Goal: Navigation & Orientation: Find specific page/section

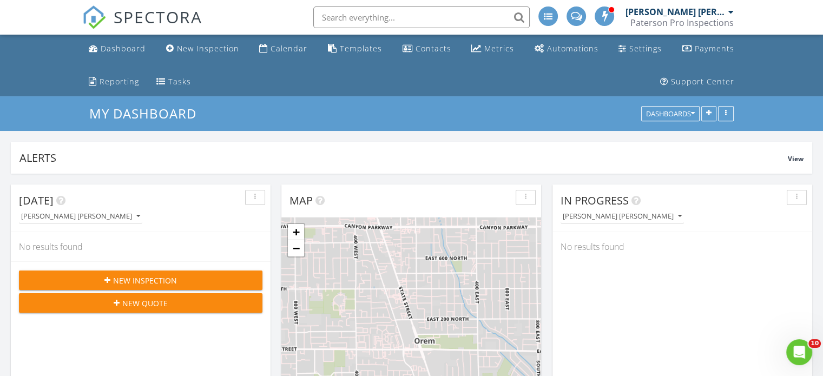
scroll to position [1245, 840]
click at [282, 51] on div "Calendar" at bounding box center [288, 48] width 37 height 10
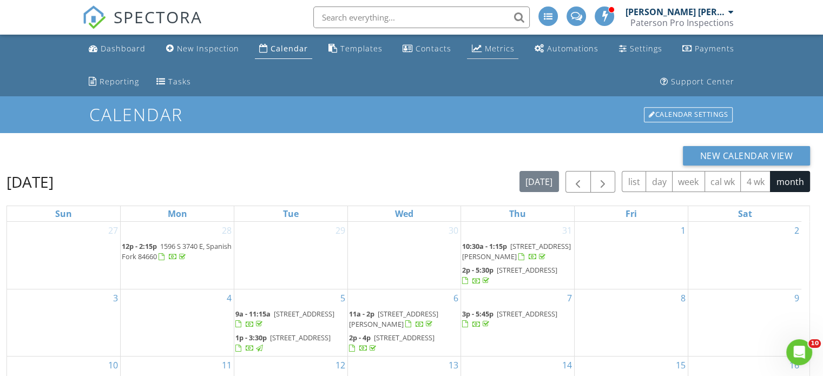
click at [474, 51] on div "Metrics" at bounding box center [476, 48] width 10 height 9
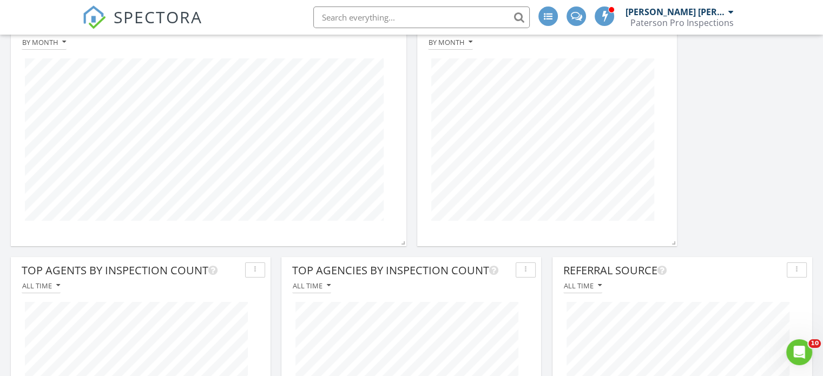
scroll to position [42, 0]
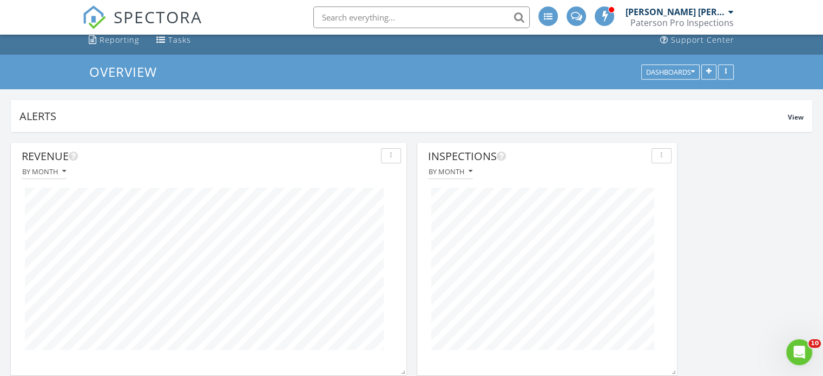
click at [770, 69] on div "Overview Dashboards" at bounding box center [411, 72] width 823 height 35
click at [750, 72] on div "Overview Dashboards" at bounding box center [411, 72] width 823 height 35
